Goal: Information Seeking & Learning: Learn about a topic

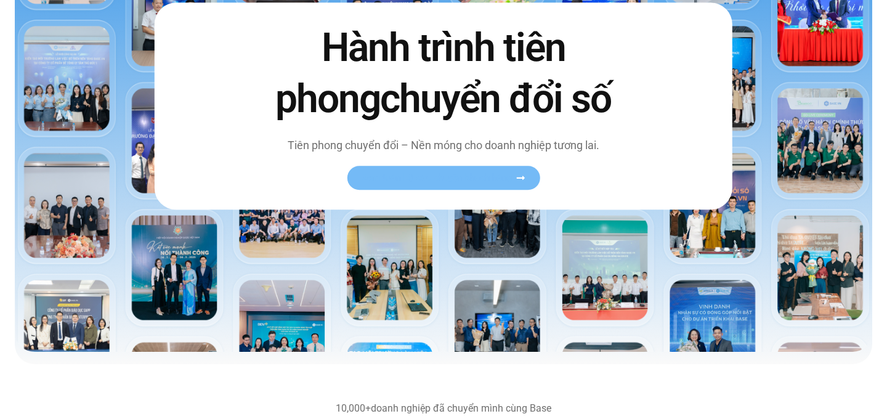
click at [433, 177] on span "Xem toàn bộ câu chuyện khách hàng" at bounding box center [437, 177] width 151 height 9
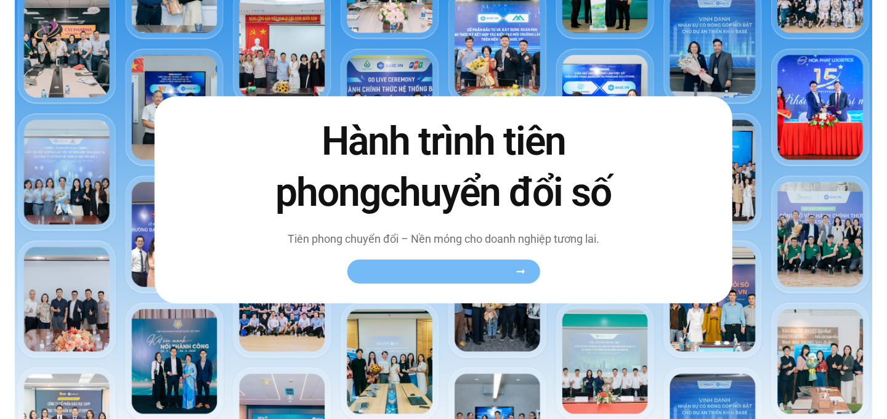
click at [532, 271] on link "Xem toàn bộ câu chuyện khách hàng" at bounding box center [443, 271] width 193 height 24
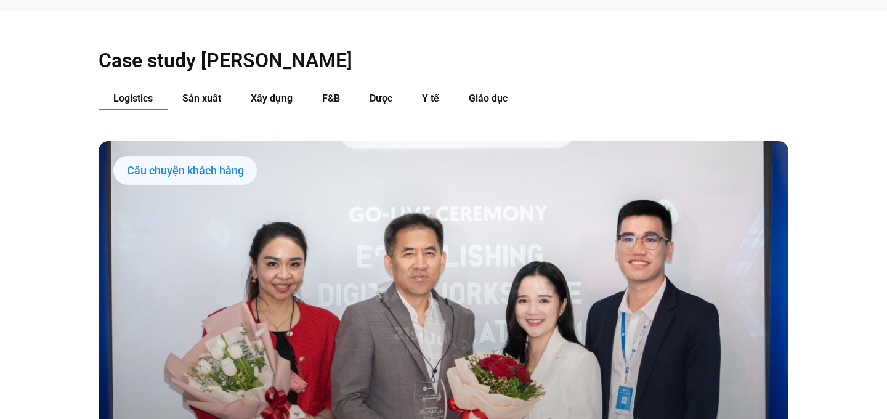
scroll to position [1278, 0]
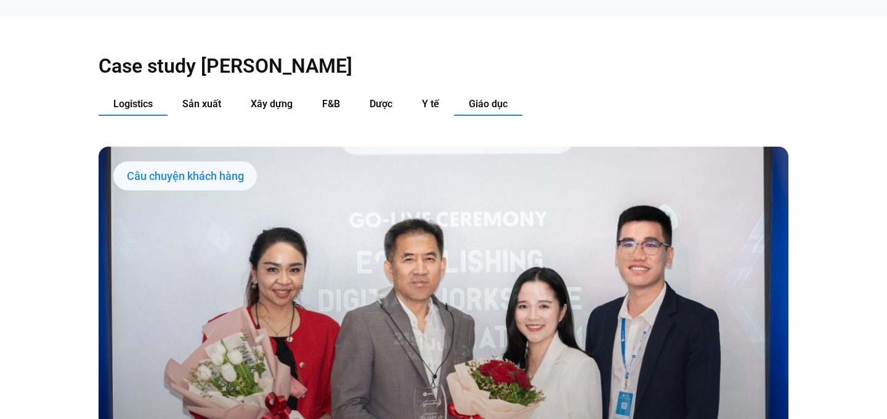
click at [491, 98] on span "Giáo dục" at bounding box center [488, 104] width 39 height 12
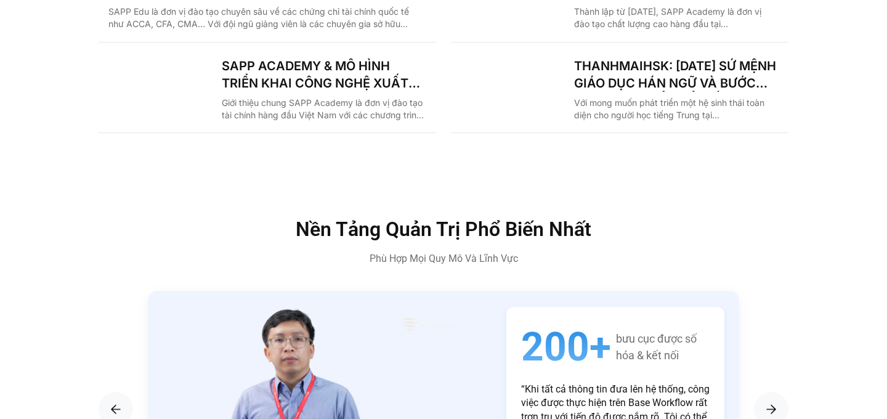
scroll to position [1270, 0]
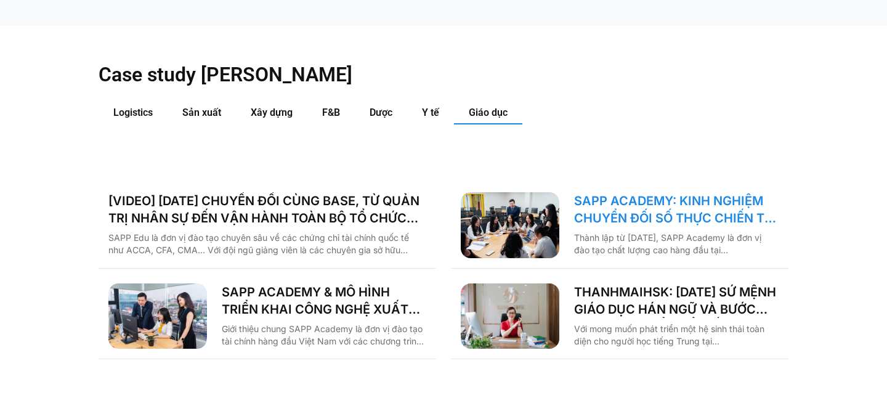
click at [616, 192] on link "SAPP ACADEMY: KINH NGHIỆM CHUYỂN ĐỐI SỐ THỰC CHIẾN TỪ TƯ DUY QUẢN TRỊ VỮNG" at bounding box center [676, 209] width 205 height 35
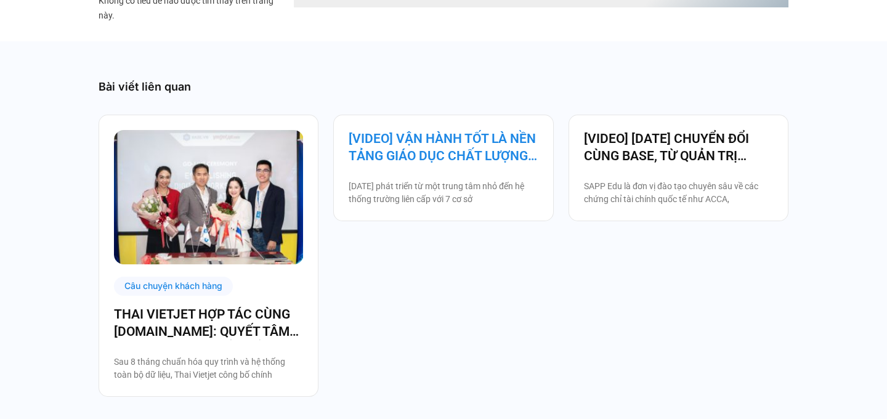
scroll to position [2346, 0]
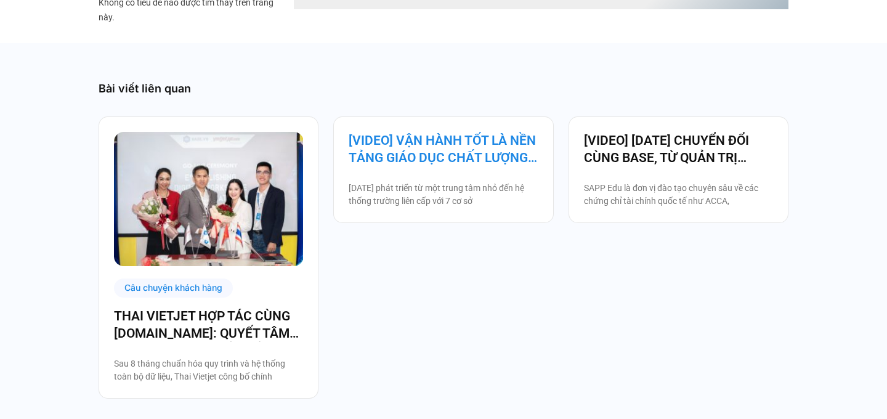
click at [425, 136] on link "[VIDEO] VẬN HÀNH TỐT LÀ NỀN TẢNG GIÁO DỤC CHẤT LƯỢNG – BAMBOO SCHOOL CHỌN BASE" at bounding box center [443, 149] width 189 height 35
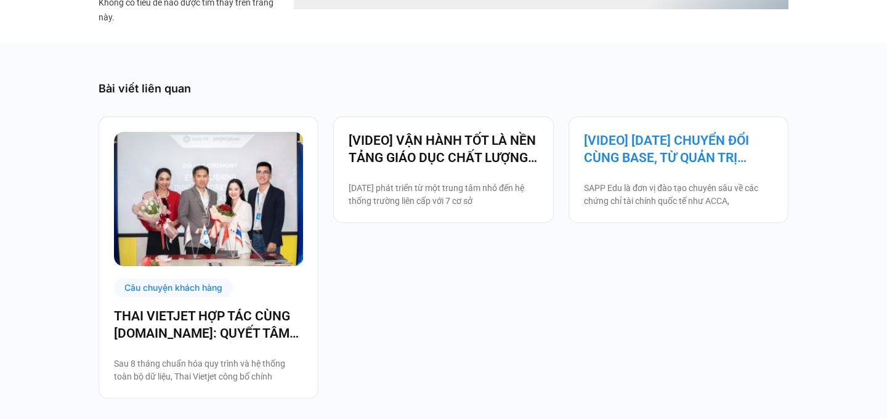
click at [650, 142] on link "[VIDEO] [DATE] CHUYỂN ĐỔI CÙNG BASE, TỪ QUẢN TRỊ NHÂN SỰ ĐẾN VẬN HÀNH TOÀN BỘ T…" at bounding box center [678, 149] width 189 height 35
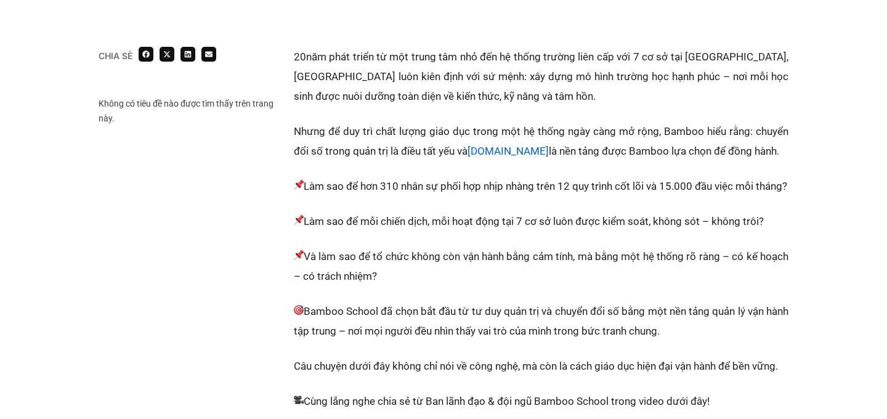
scroll to position [560, 0]
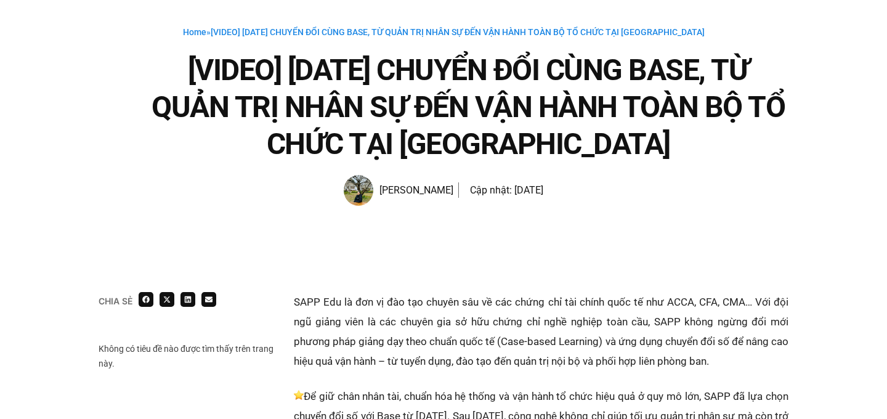
scroll to position [71, 0]
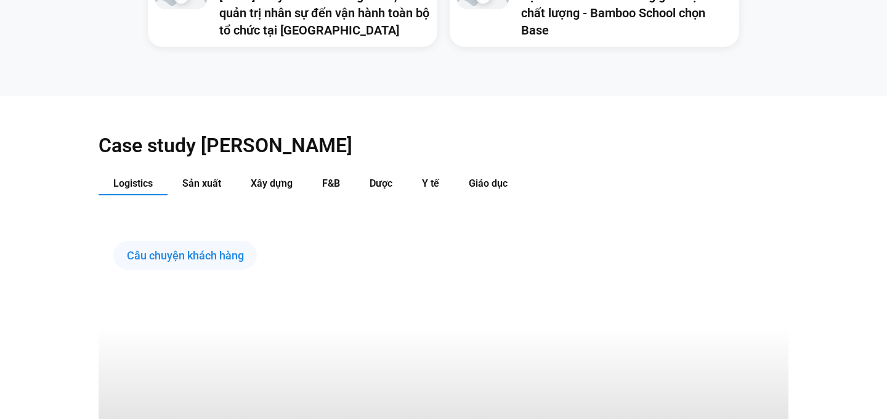
scroll to position [1270, 0]
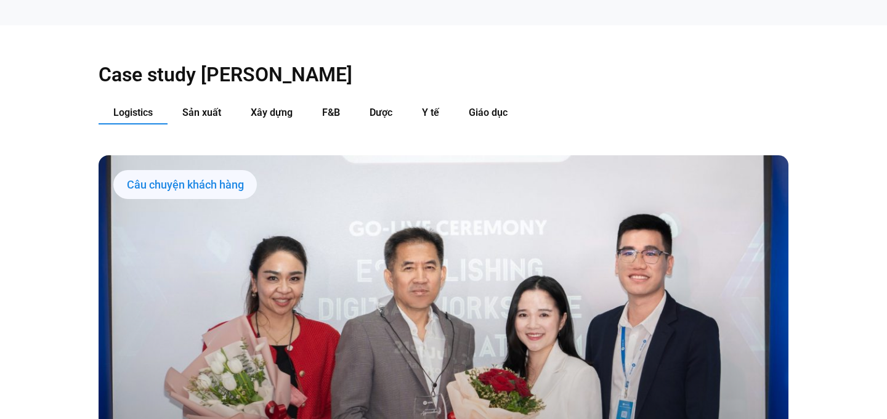
click at [500, 71] on div "Case study [PERSON_NAME] Logistics Sản xuất Xây dựng F&B Dược Y tế Giáo dục Câu…" at bounding box center [444, 405] width 690 height 760
click at [500, 102] on button "Giáo dục" at bounding box center [488, 113] width 68 height 23
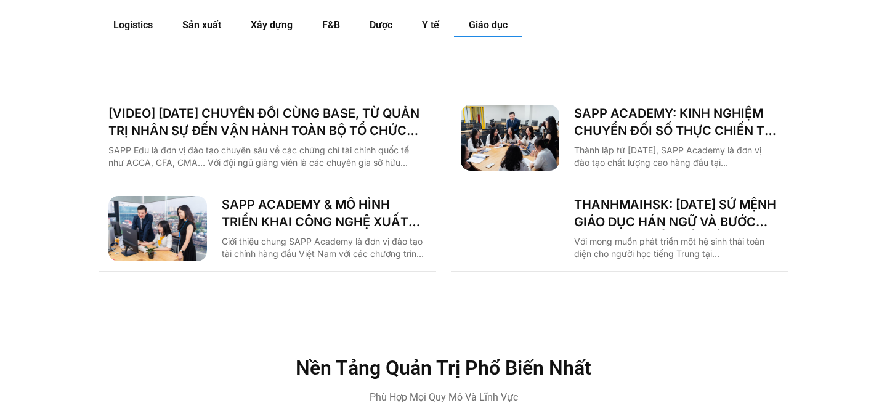
scroll to position [1360, 0]
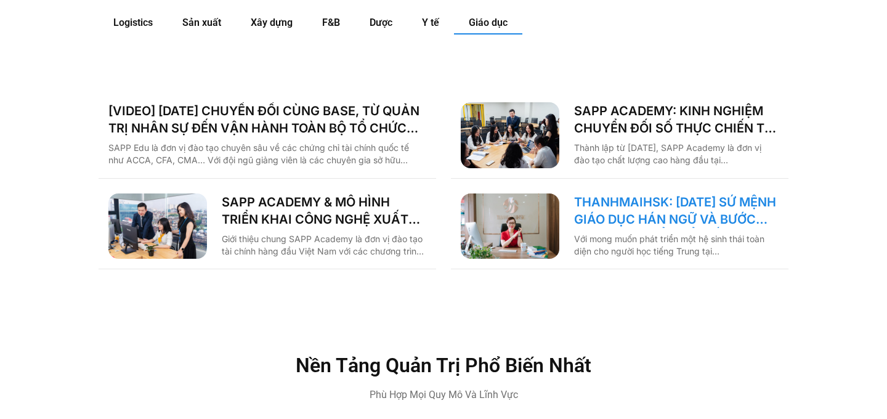
click at [618, 194] on link "THANHMAIHSK: [DATE] SỨ MỆNH GIÁO DỤC HÁN NGỮ VÀ BƯỚC NGOẶT CHUYỂN ĐỔI SỐ" at bounding box center [676, 211] width 205 height 35
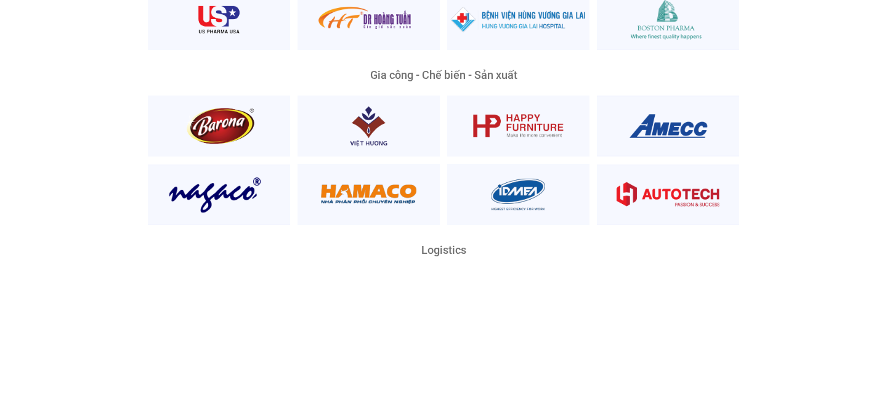
scroll to position [2660, 0]
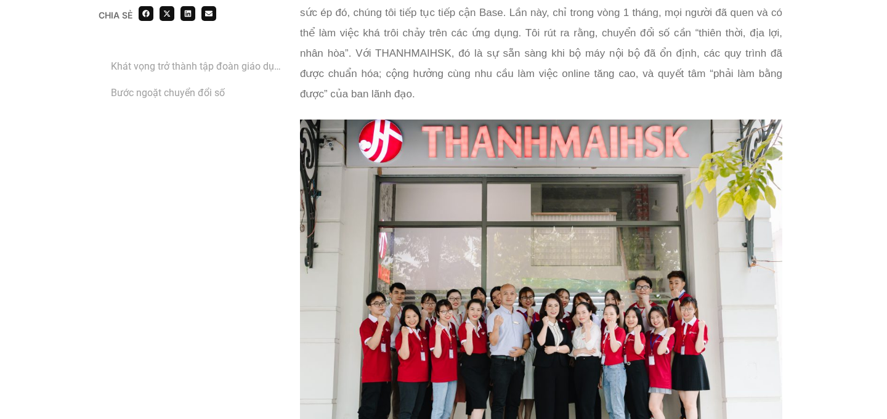
scroll to position [3292, 0]
